Goal: Information Seeking & Learning: Learn about a topic

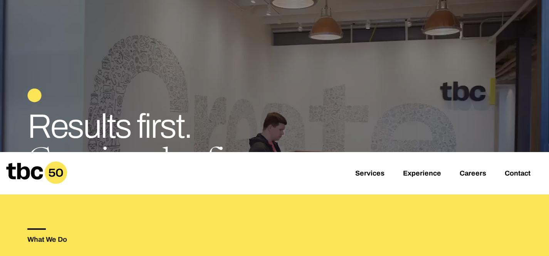
scroll to position [65, 0]
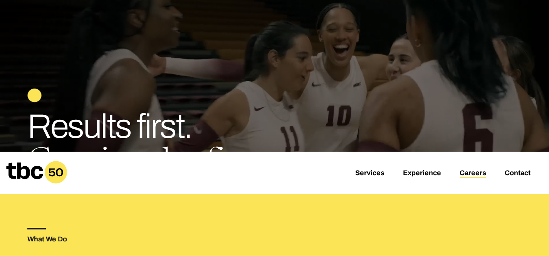
click at [474, 172] on link "Careers" at bounding box center [473, 173] width 27 height 9
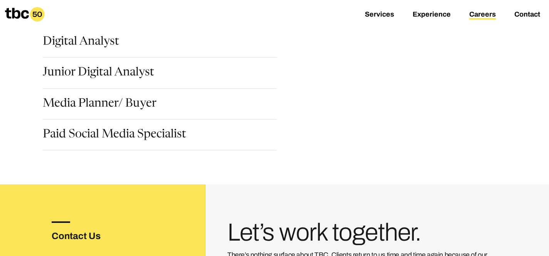
scroll to position [111, 0]
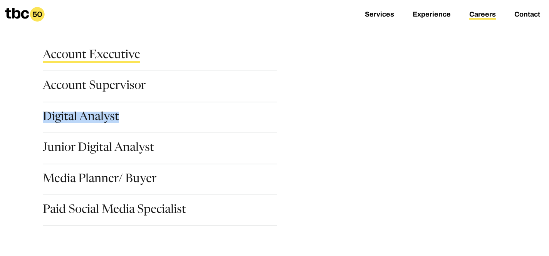
click at [97, 60] on link "Account Executive" at bounding box center [91, 56] width 97 height 13
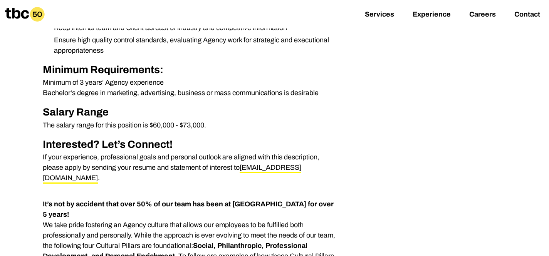
scroll to position [365, 0]
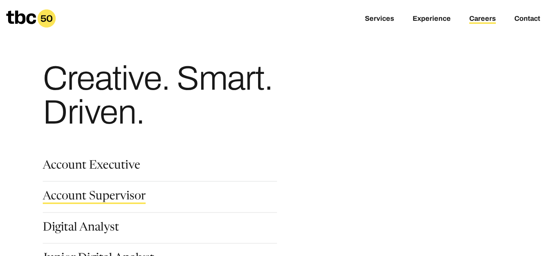
click at [125, 198] on link "Account Supervisor" at bounding box center [94, 197] width 103 height 13
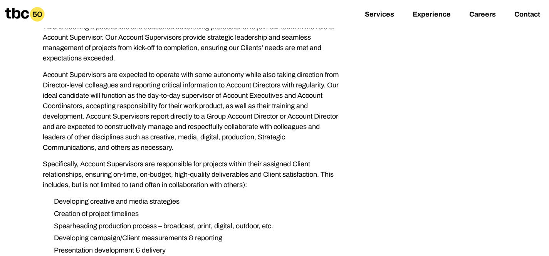
scroll to position [145, 0]
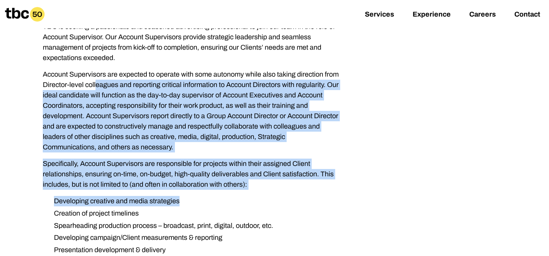
drag, startPoint x: 112, startPoint y: 87, endPoint x: 238, endPoint y: 205, distance: 173.3
click at [238, 205] on div "TBC is seeking a passionate and seasoned advertising professional to join our t…" at bounding box center [191, 227] width 296 height 411
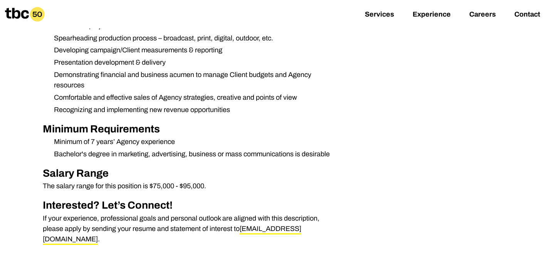
scroll to position [333, 0]
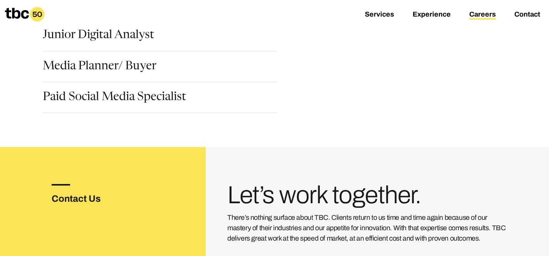
scroll to position [224, 0]
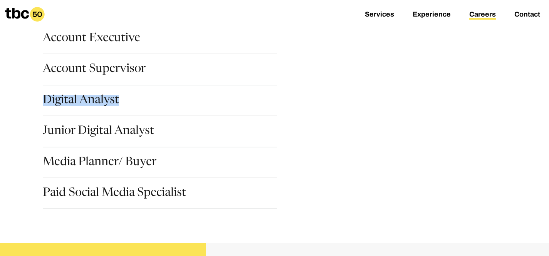
scroll to position [138, 0]
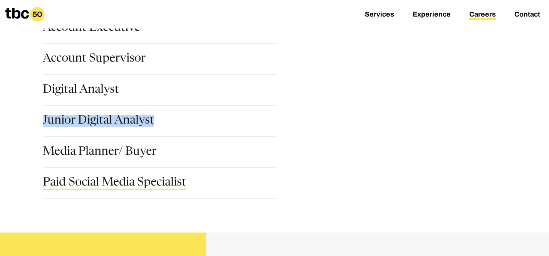
click at [84, 184] on link "Paid Social Media Specialist" at bounding box center [114, 183] width 143 height 13
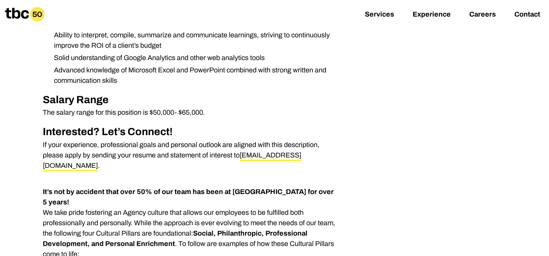
scroll to position [527, 0]
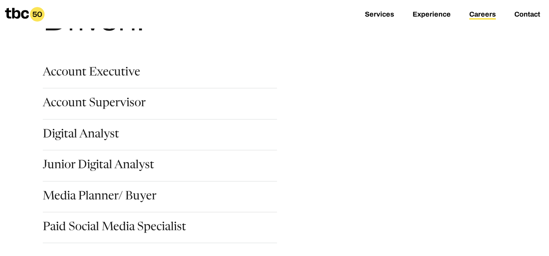
scroll to position [126, 0]
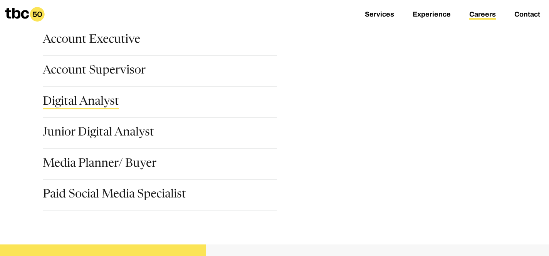
click at [81, 107] on link "Digital Analyst" at bounding box center [81, 102] width 76 height 13
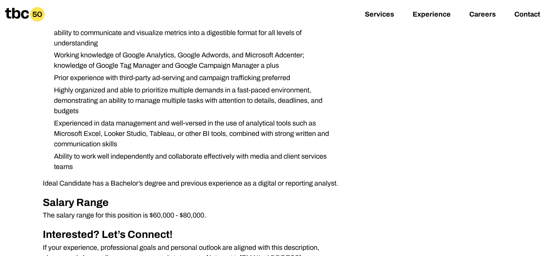
scroll to position [272, 0]
